Goal: Information Seeking & Learning: Check status

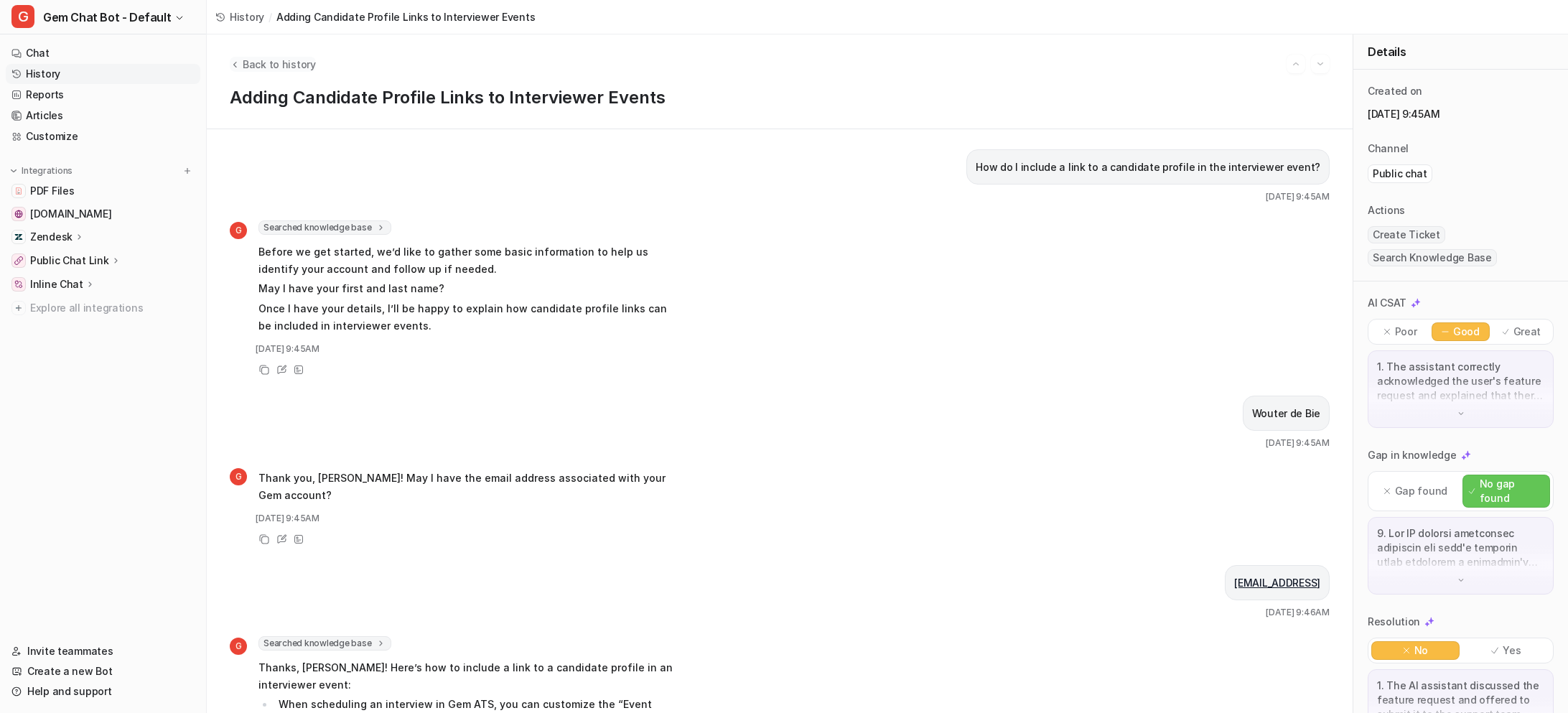
click at [272, 61] on span "Back to history" at bounding box center [279, 64] width 73 height 15
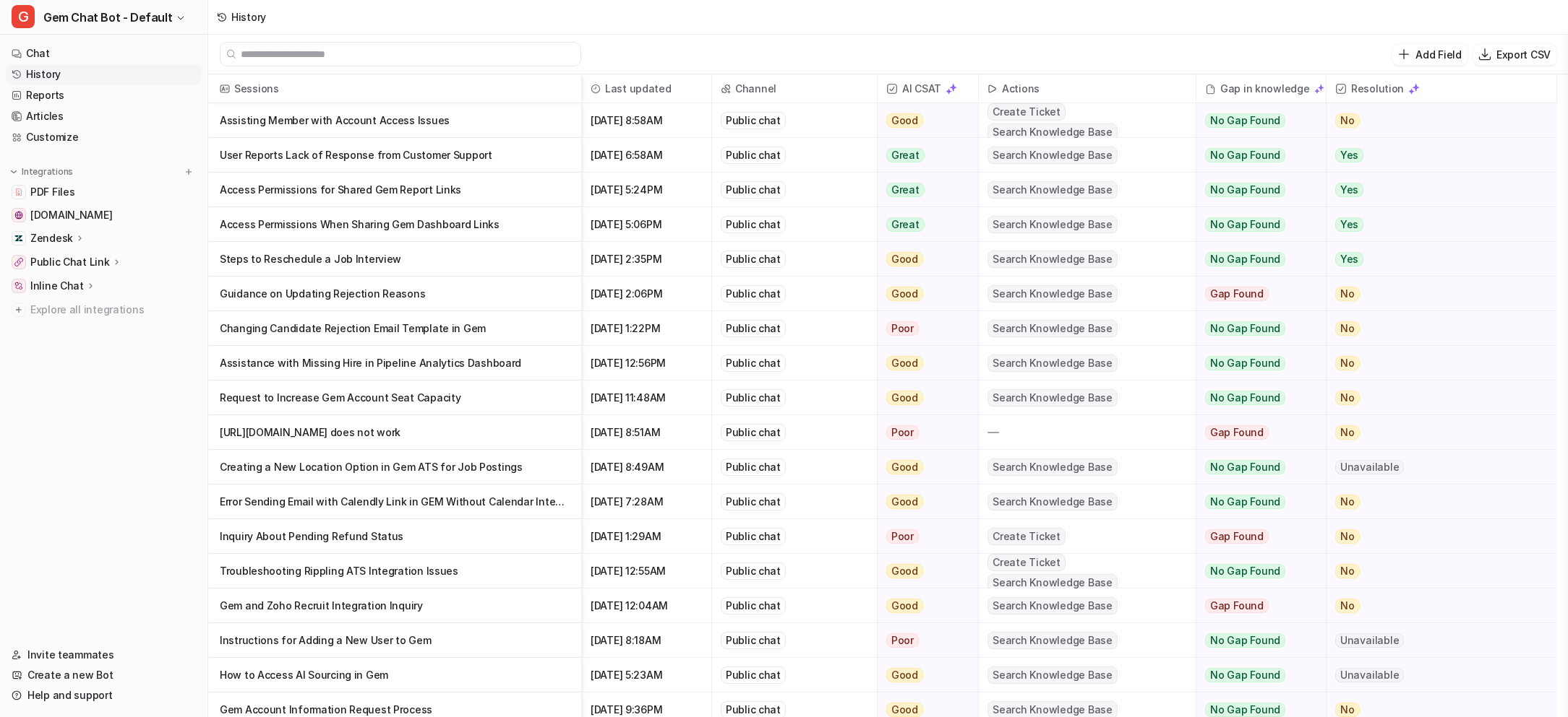
click at [468, 120] on p "Assisting Member with Account Access Issues" at bounding box center [394, 121] width 350 height 35
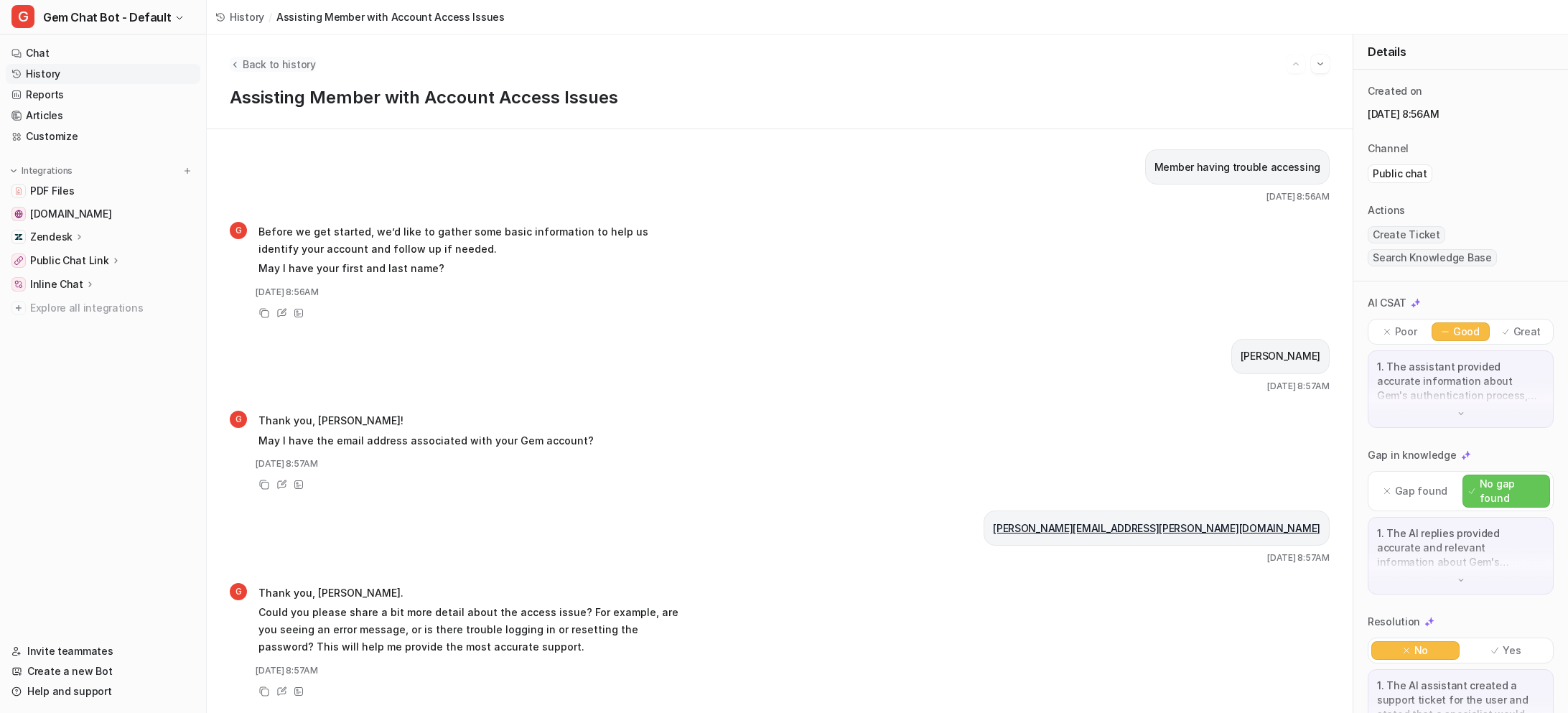
click at [255, 59] on span "Back to history" at bounding box center [279, 64] width 73 height 15
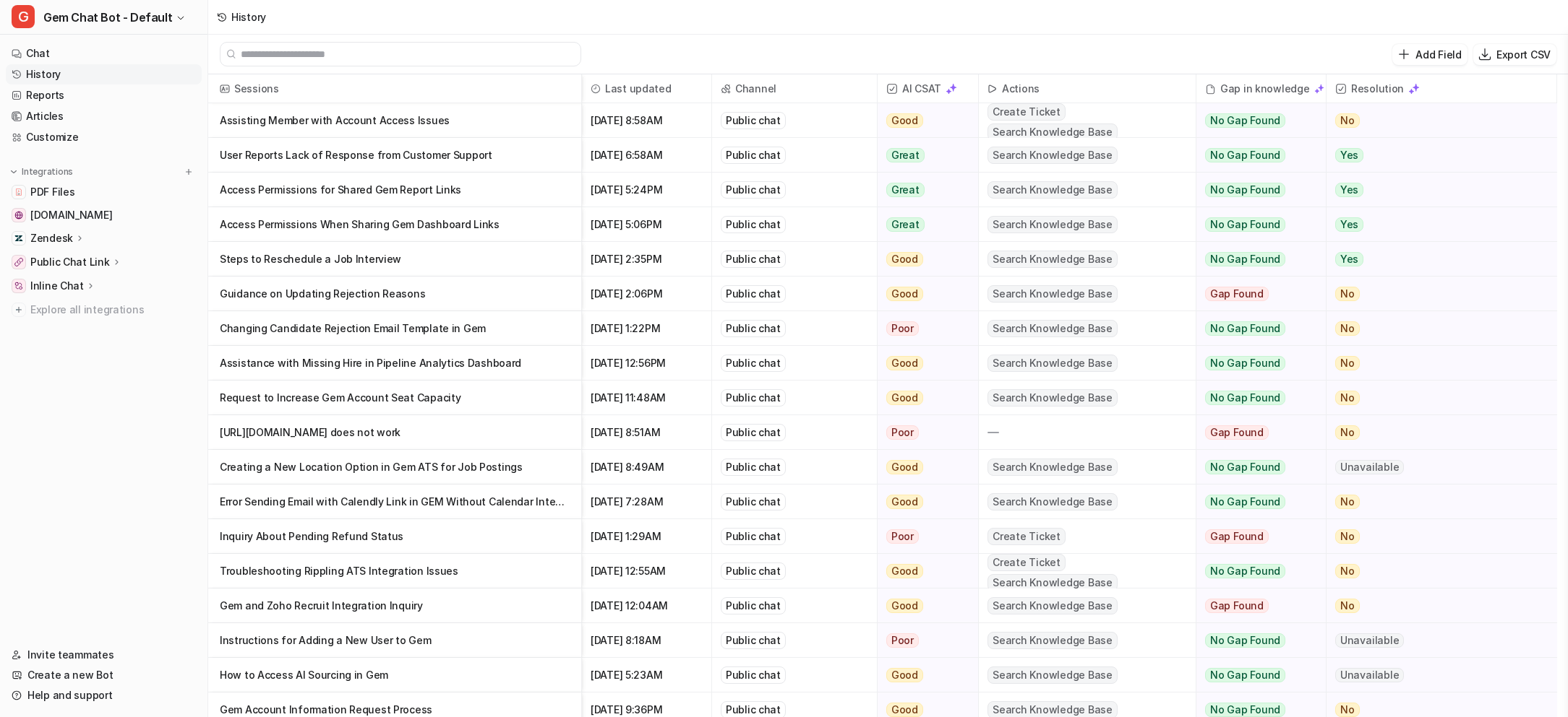
click at [508, 151] on p "User Reports Lack of Response from Customer Support" at bounding box center [394, 155] width 350 height 35
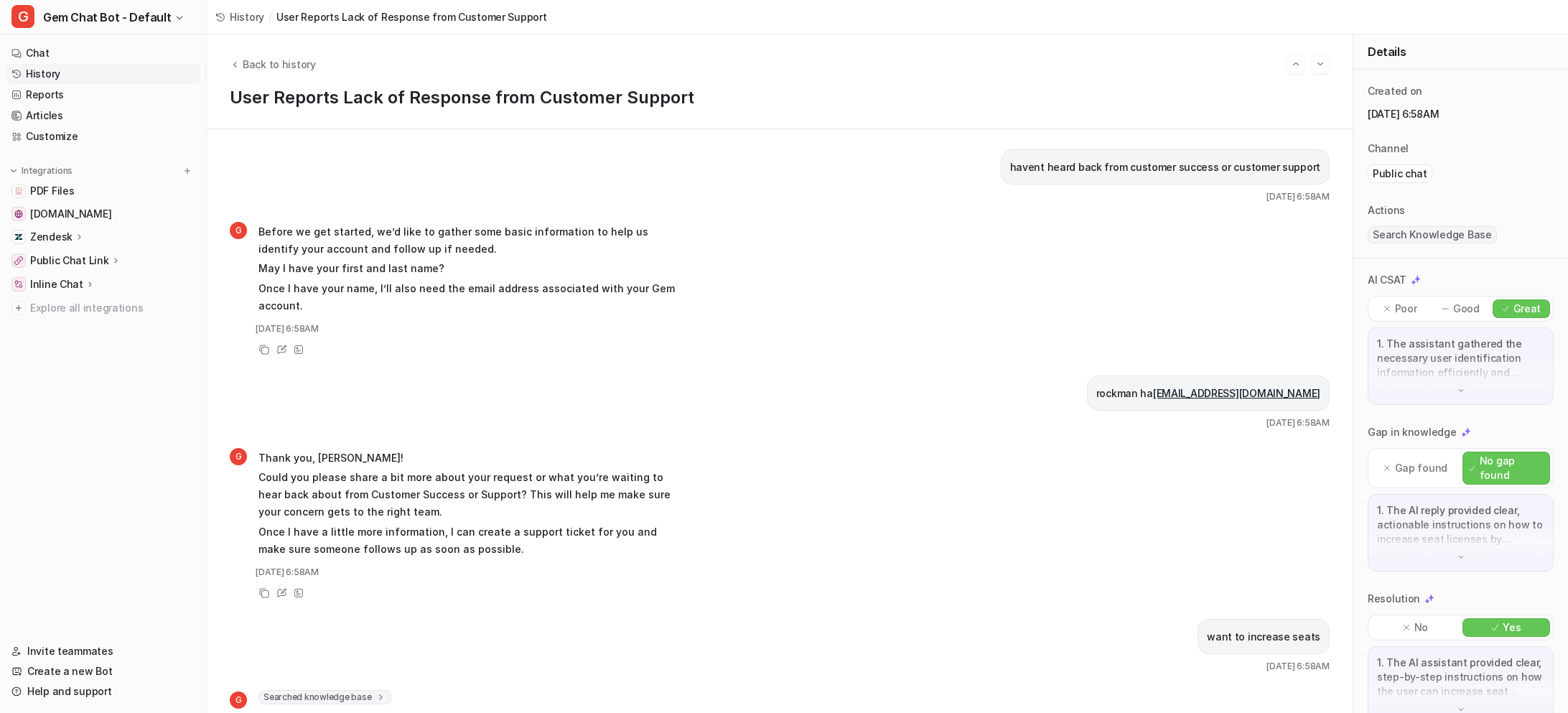
click at [232, 15] on span "History" at bounding box center [247, 17] width 35 height 15
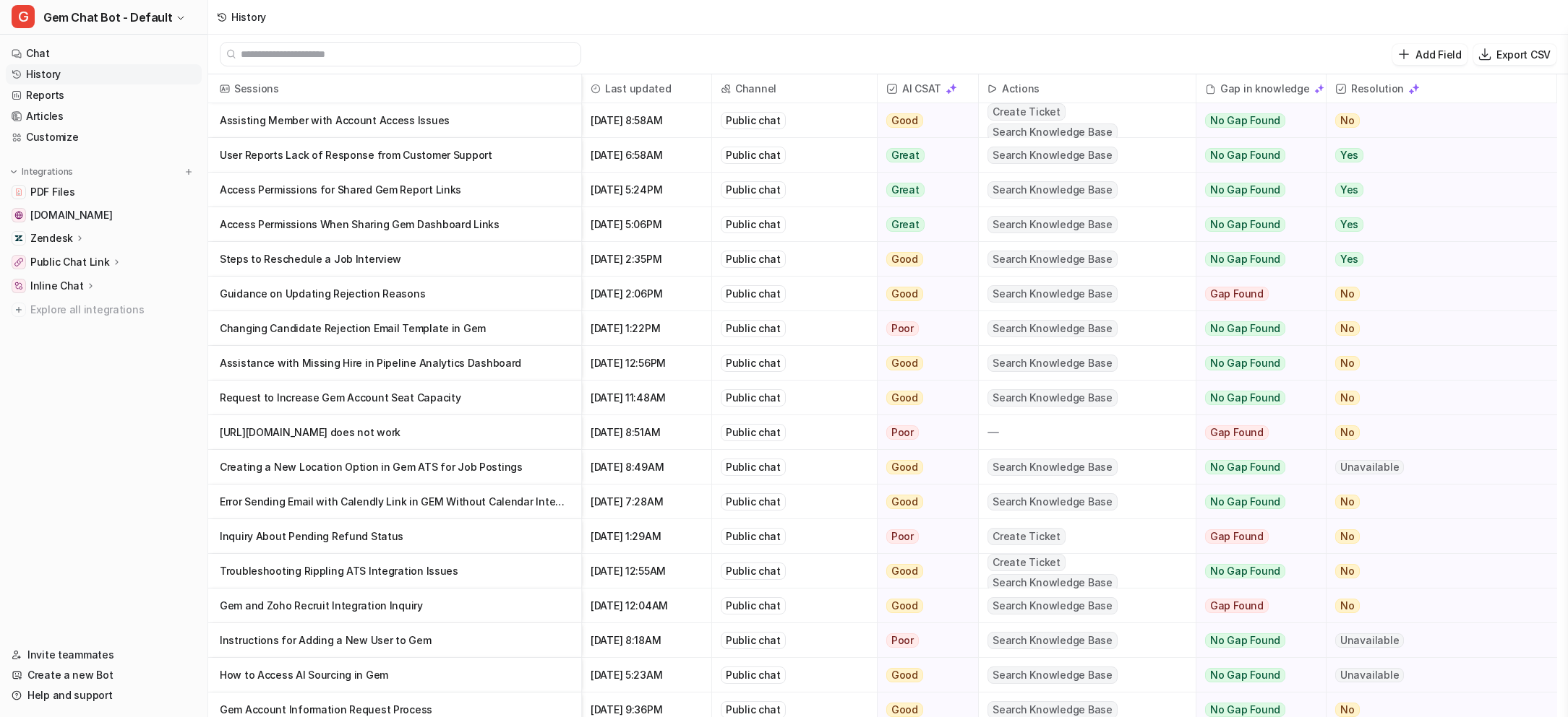
click at [392, 290] on p "Guidance on Updating Rejection Reasons" at bounding box center [394, 294] width 350 height 35
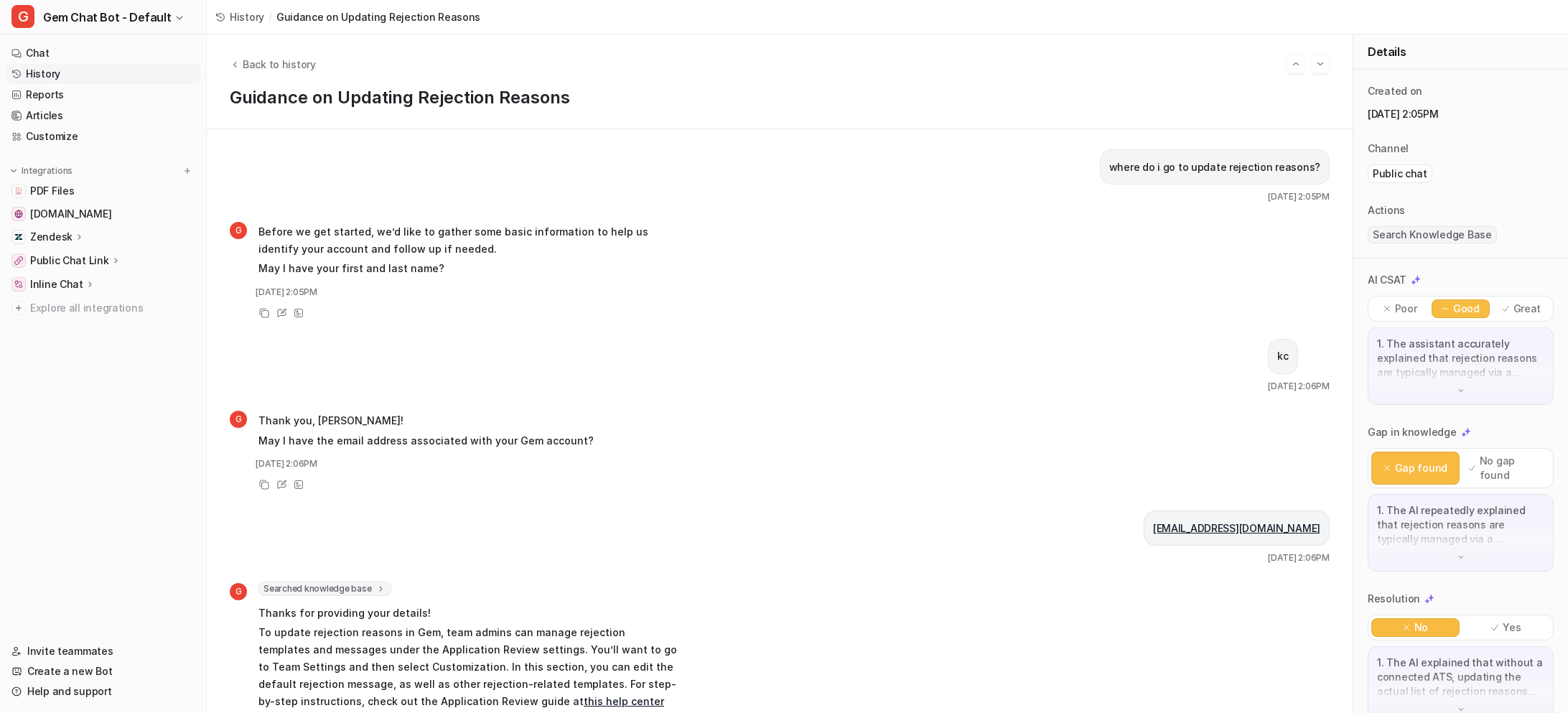
click at [221, 18] on icon at bounding box center [220, 17] width 10 height 10
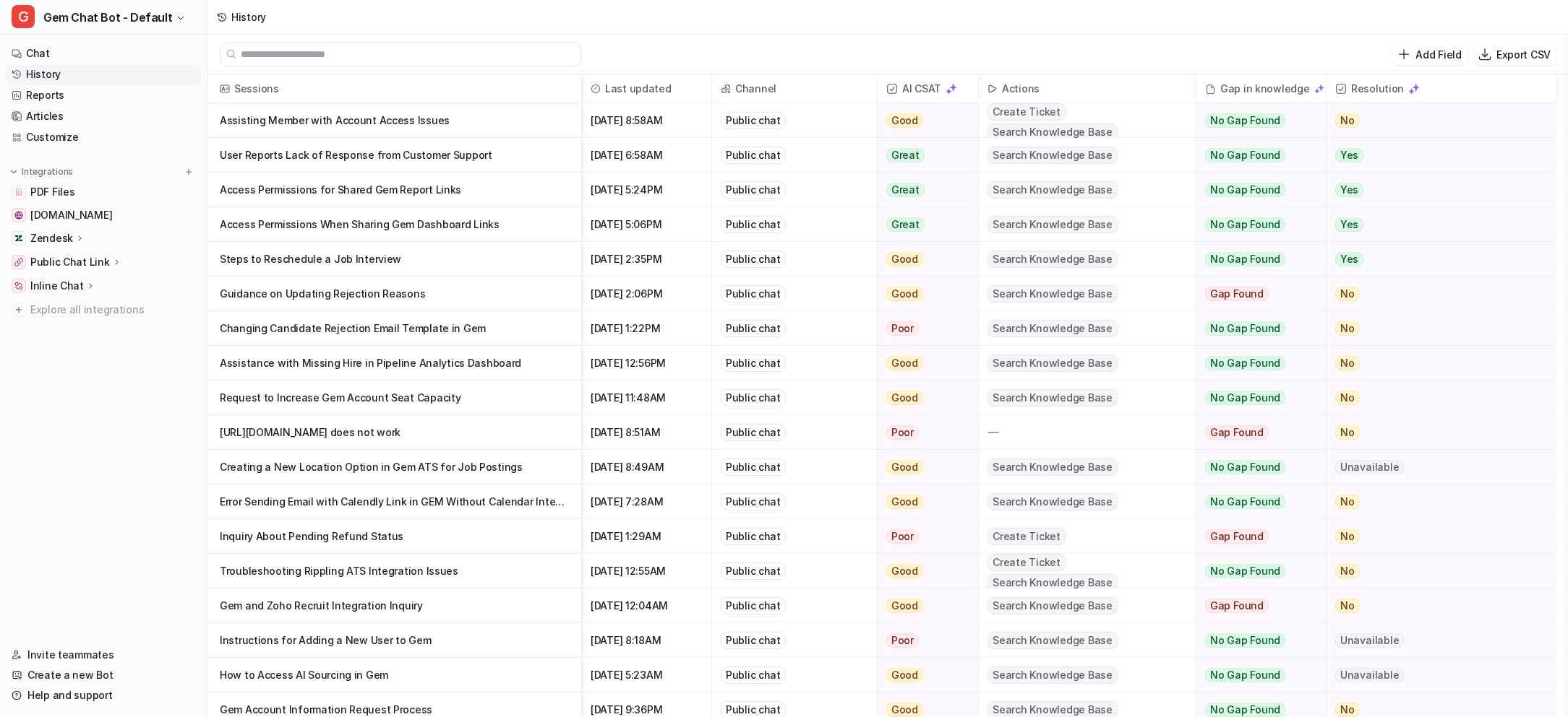
click at [391, 398] on p "Request to Increase Gem Account Seat Capacity" at bounding box center [394, 398] width 350 height 35
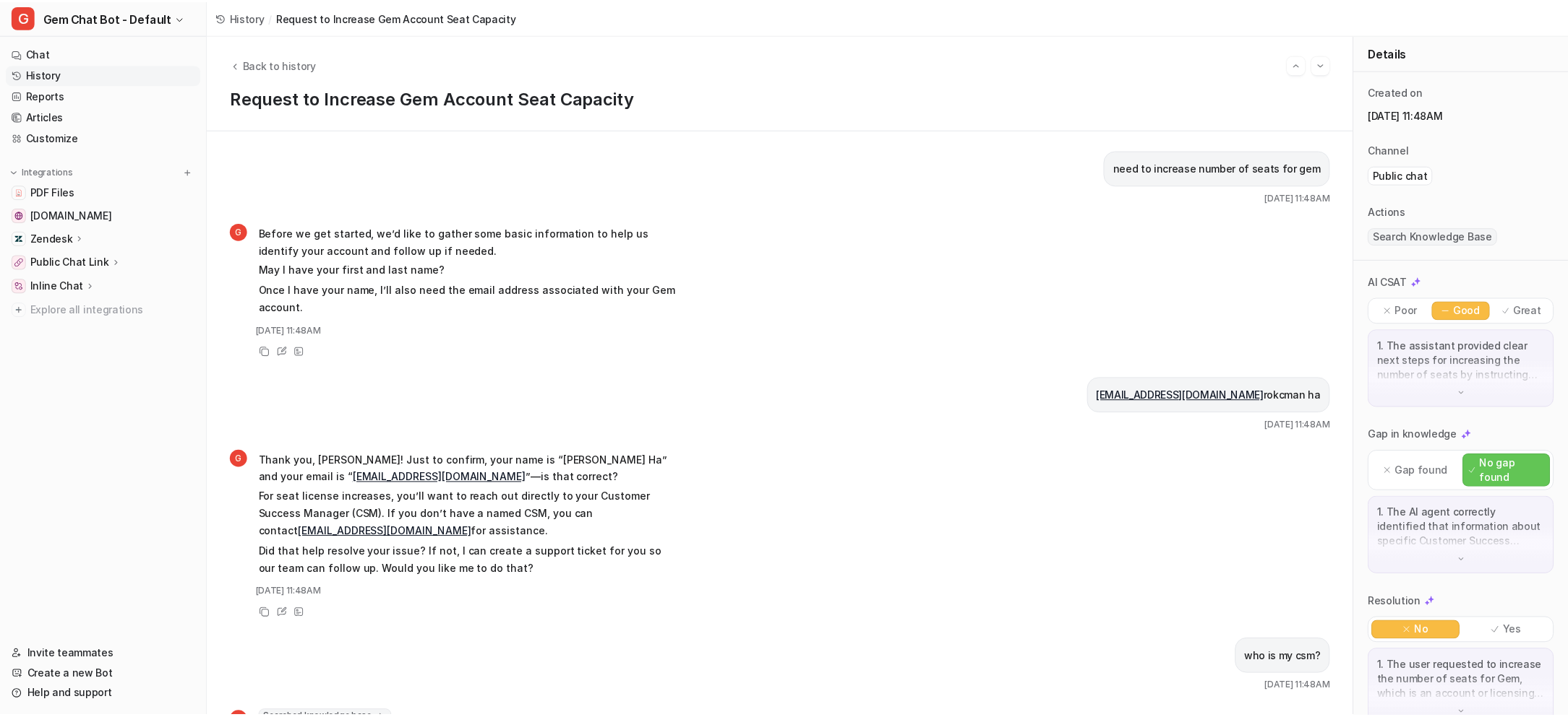
scroll to position [212, 0]
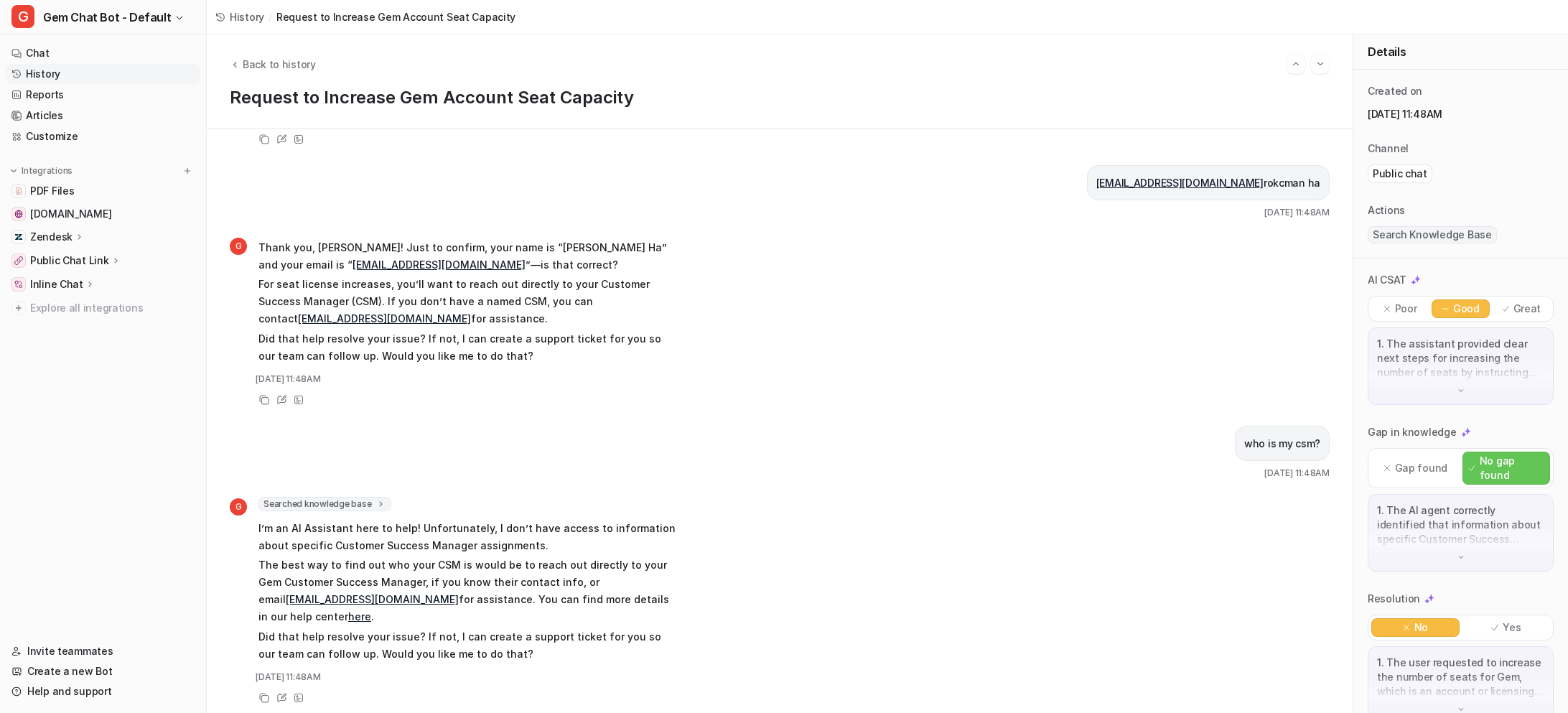
click at [219, 12] on icon at bounding box center [220, 17] width 10 height 10
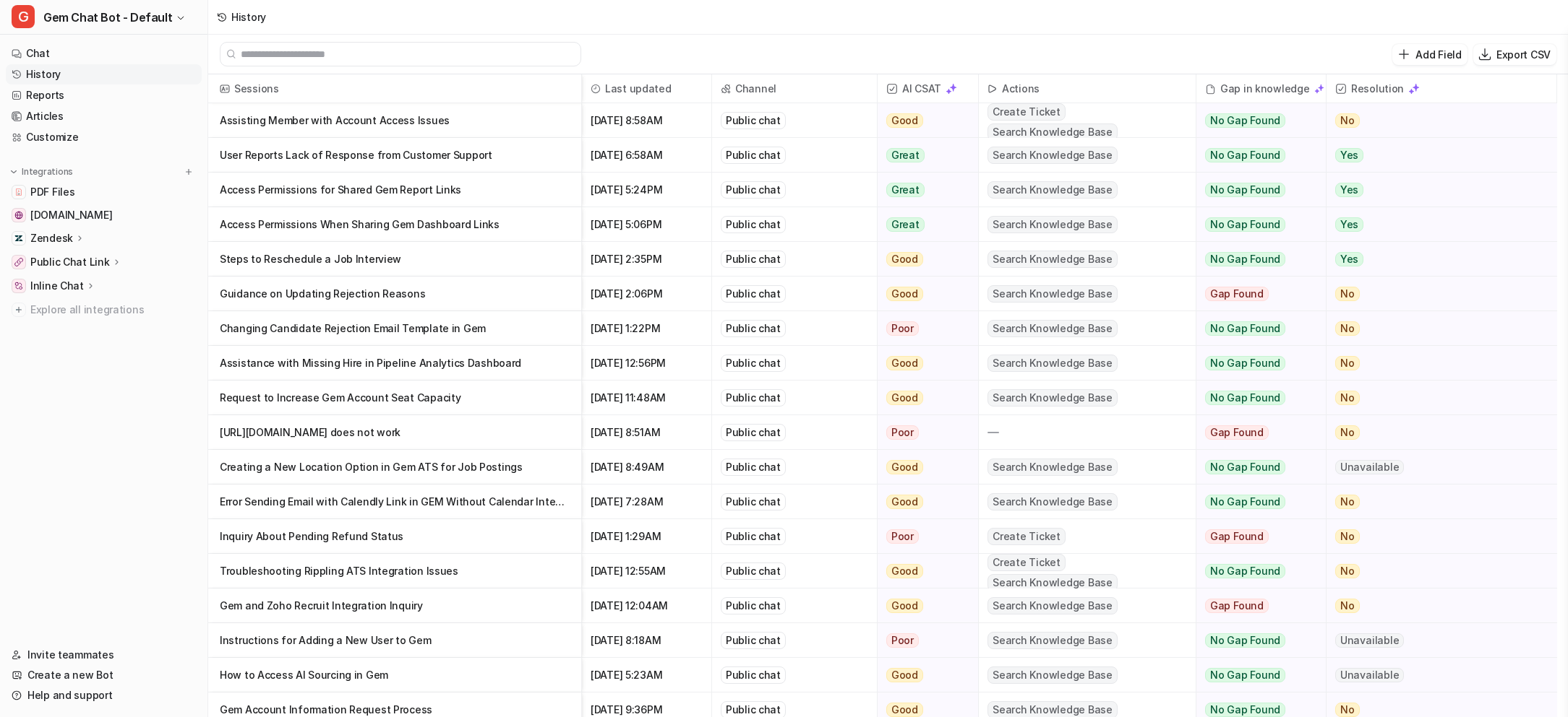
click at [452, 435] on p "[URL][DOMAIN_NAME] does not work" at bounding box center [394, 433] width 350 height 35
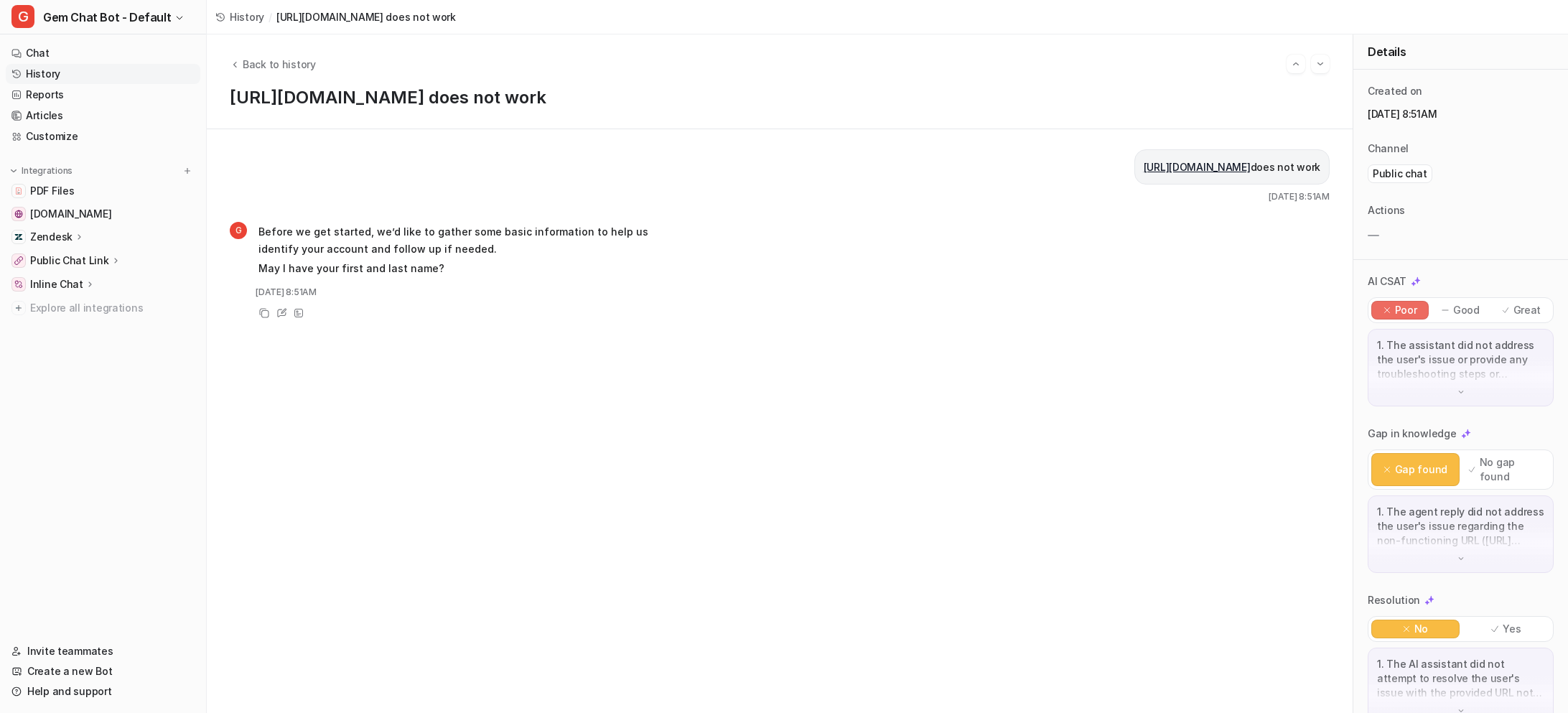
click at [240, 8] on div "History / [URL][DOMAIN_NAME] does not work" at bounding box center [335, 17] width 258 height 35
click at [238, 17] on span "History" at bounding box center [247, 17] width 35 height 15
